Goal: Task Accomplishment & Management: Manage account settings

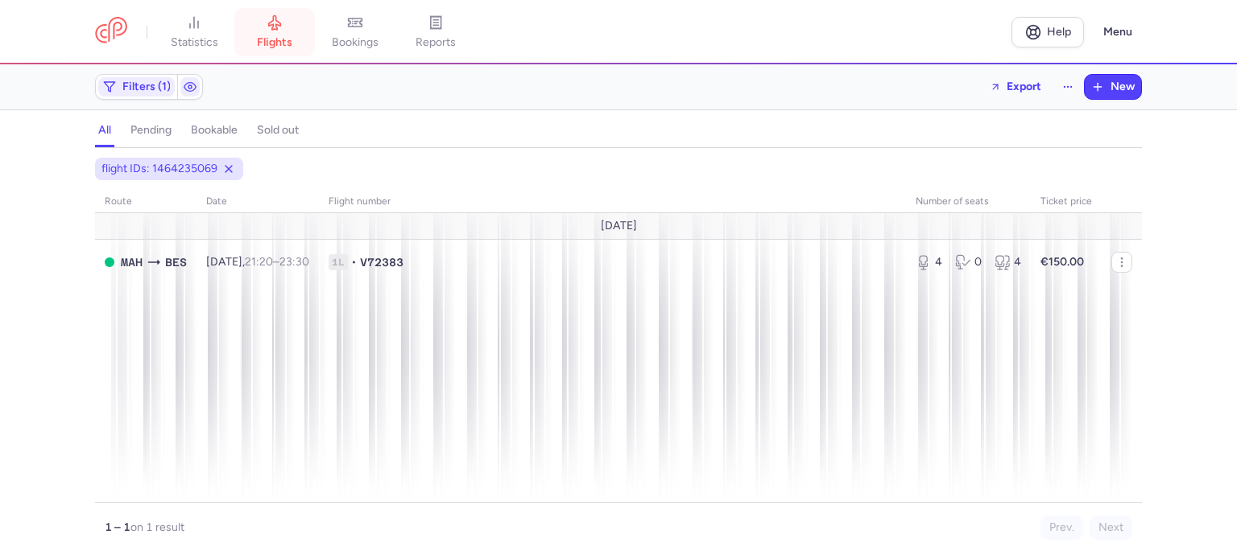
click at [292, 44] on span "flights" at bounding box center [274, 42] width 35 height 14
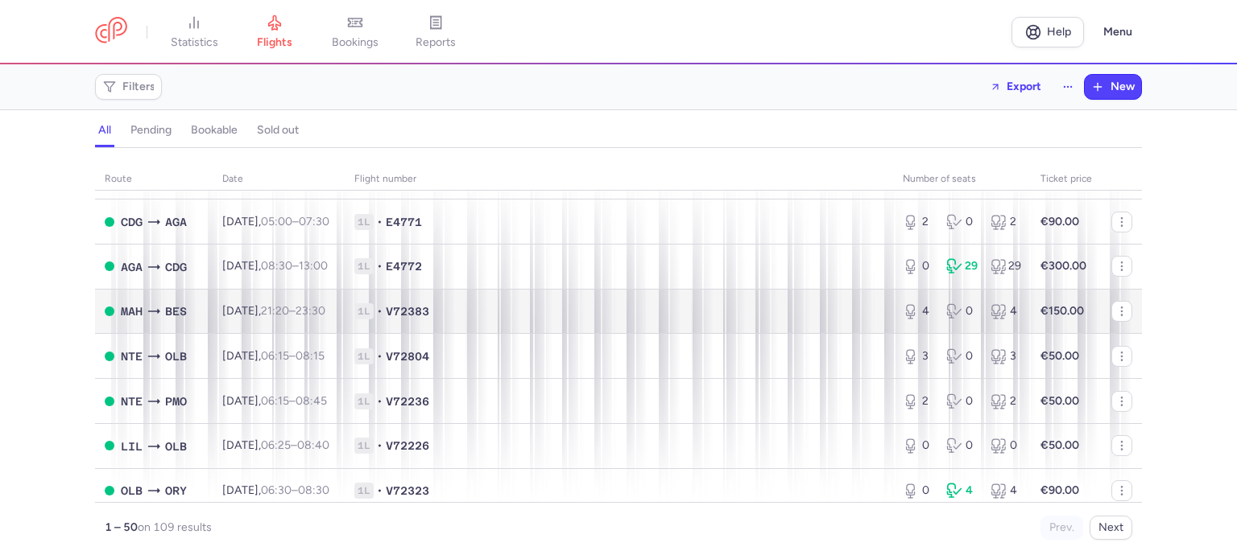
scroll to position [1771, 0]
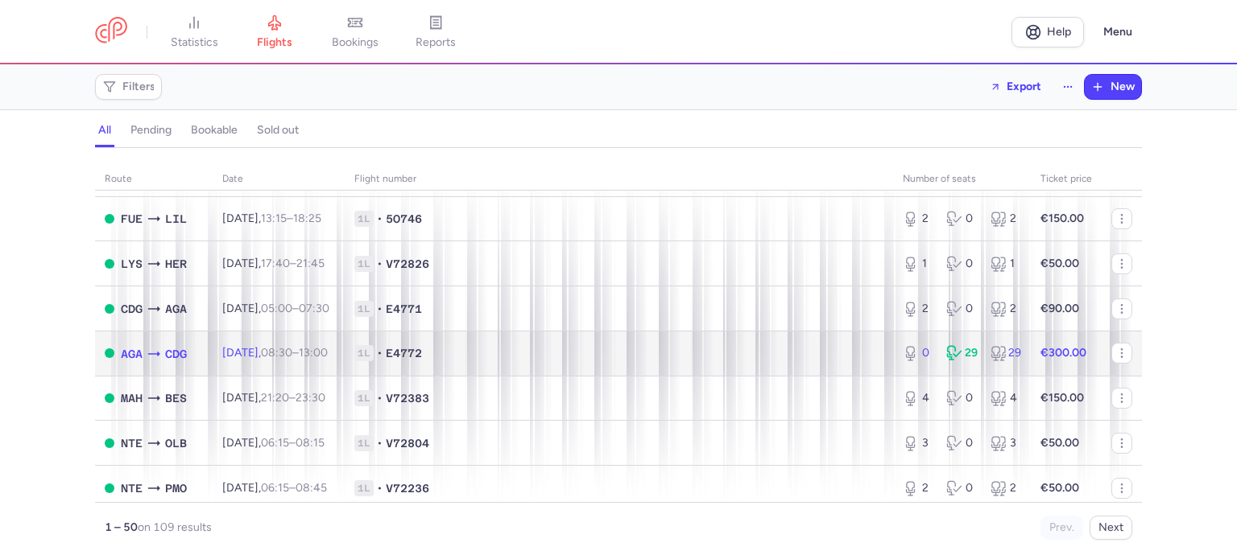
click at [292, 360] on time "08:30" at bounding box center [276, 353] width 31 height 14
select select "days"
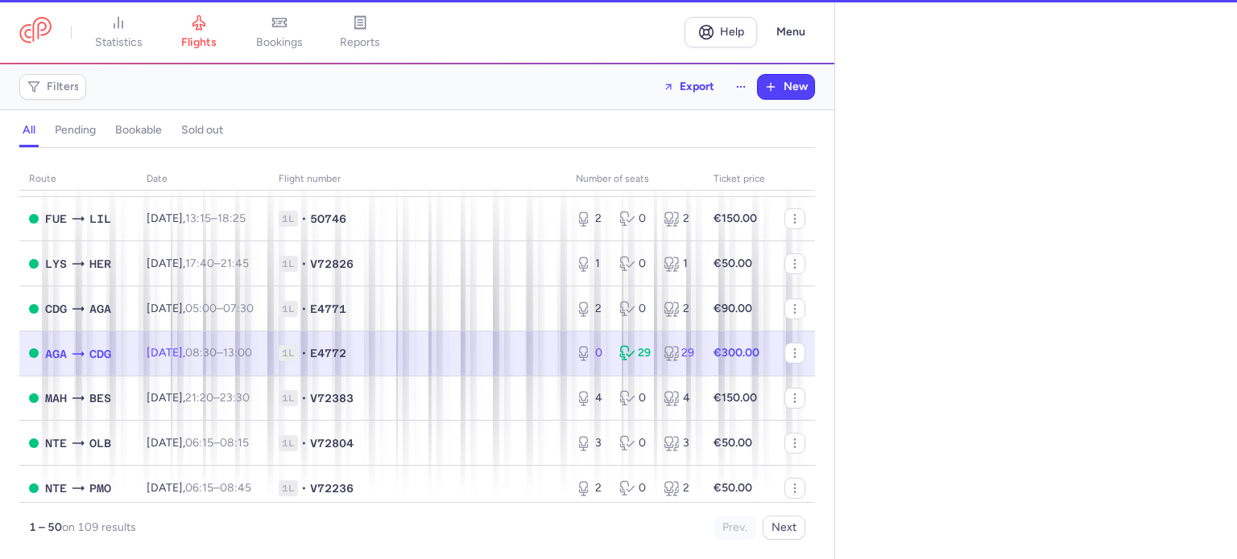
type input "0"
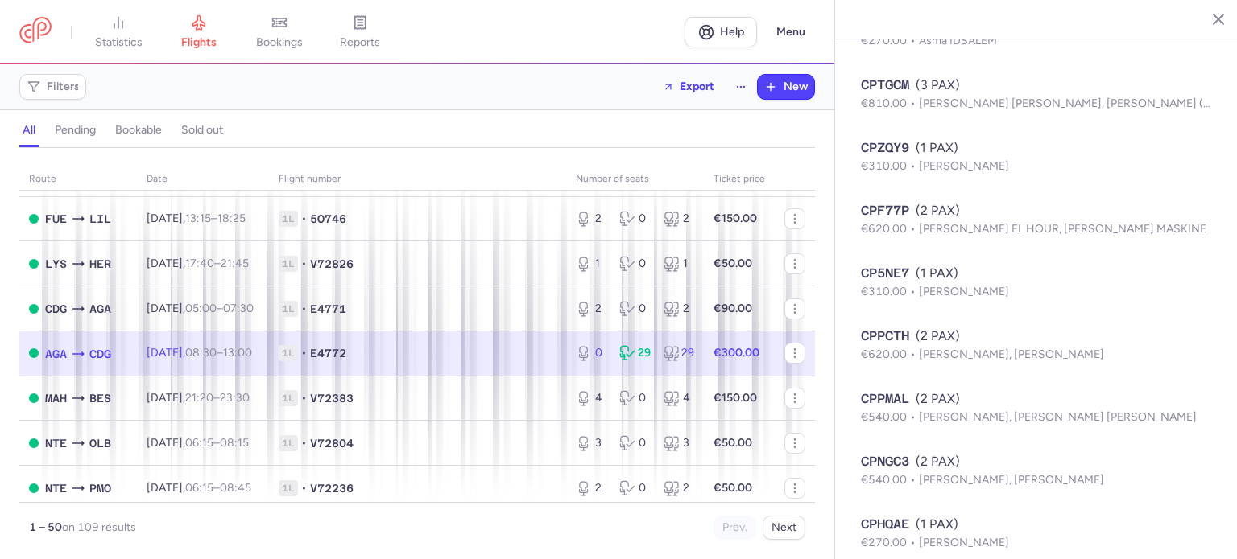
scroll to position [1785, 0]
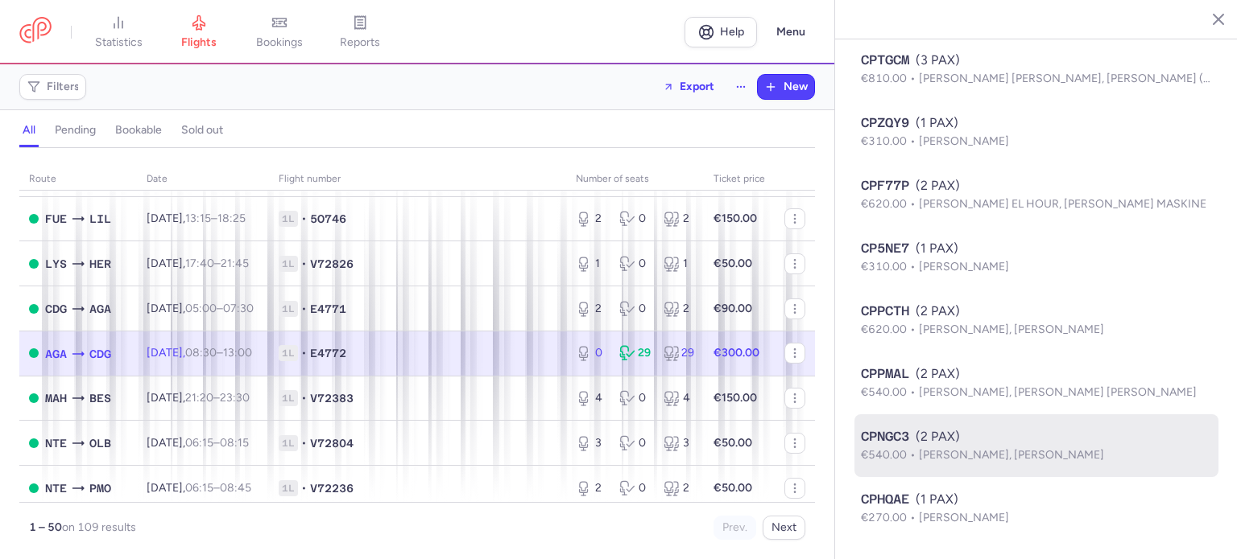
click at [1041, 444] on div "CPNGC3 (2 PAX)" at bounding box center [1036, 436] width 351 height 19
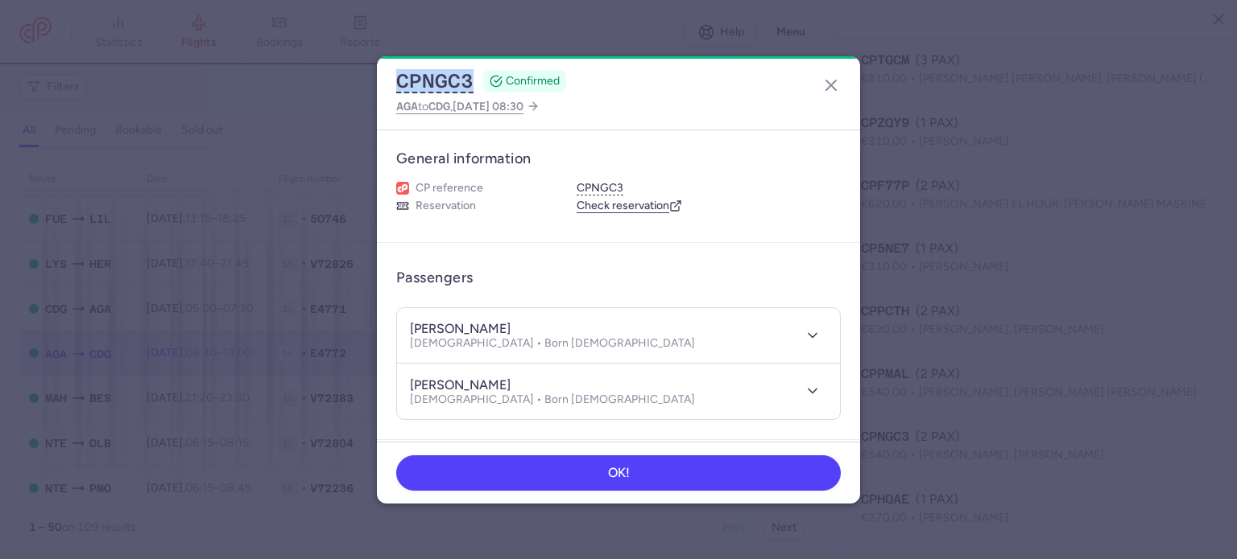
drag, startPoint x: 473, startPoint y: 81, endPoint x: 393, endPoint y: 79, distance: 80.5
click at [393, 79] on div "CPNGC3 CONFIRMED AGA to CDG , [DATE] 08:30" at bounding box center [618, 92] width 483 height 73
copy button "CPNGC3"
click at [603, 493] on footer "OK!" at bounding box center [618, 473] width 483 height 62
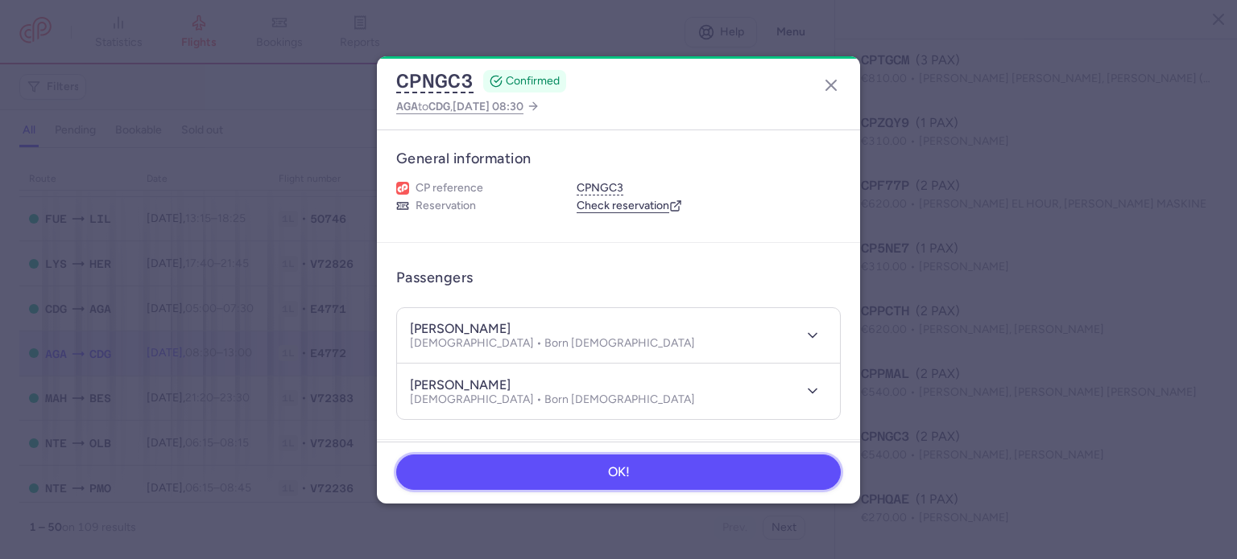
click at [609, 483] on button "OK!" at bounding box center [618, 472] width 444 height 35
